Goal: Obtain resource: Obtain resource

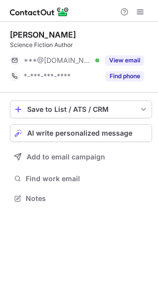
scroll to position [191, 158]
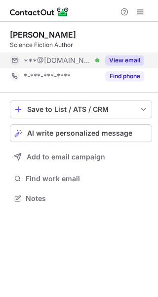
click at [132, 60] on button "View email" at bounding box center [124, 60] width 39 height 10
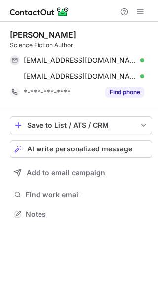
scroll to position [207, 158]
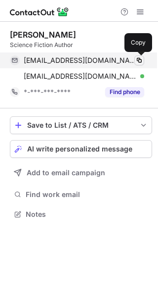
click at [139, 60] on span at bounding box center [140, 60] width 8 height 8
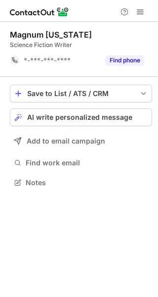
scroll to position [176, 158]
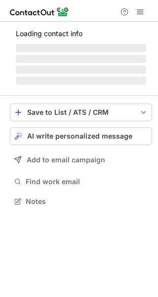
scroll to position [200, 158]
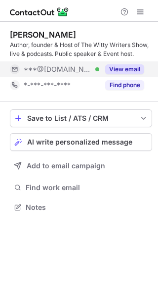
click at [124, 69] on button "View email" at bounding box center [124, 69] width 39 height 10
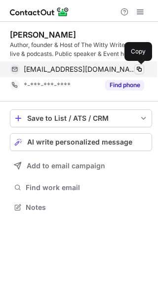
click at [139, 69] on span at bounding box center [140, 69] width 8 height 8
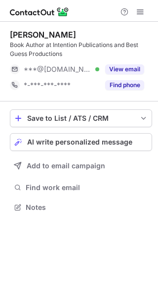
scroll to position [200, 158]
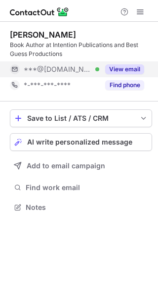
click at [127, 69] on button "View email" at bounding box center [124, 69] width 39 height 10
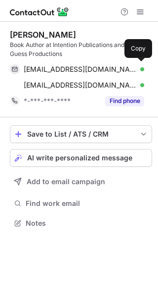
scroll to position [216, 158]
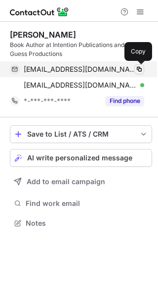
click at [139, 68] on span at bounding box center [140, 69] width 8 height 8
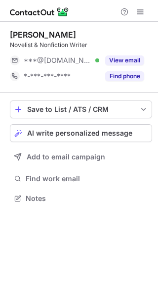
scroll to position [191, 158]
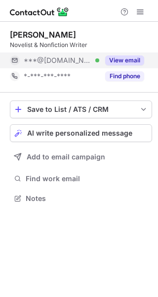
click at [133, 62] on button "View email" at bounding box center [124, 60] width 39 height 10
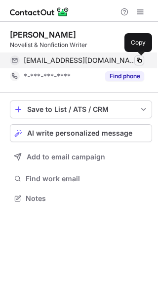
click at [138, 60] on span at bounding box center [140, 60] width 8 height 8
